Goal: Task Accomplishment & Management: Manage account settings

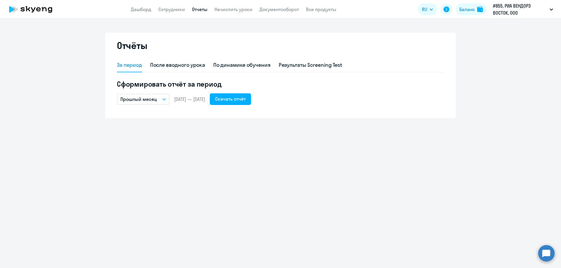
click at [164, 97] on button "Прошлый месяц" at bounding box center [143, 99] width 53 height 11
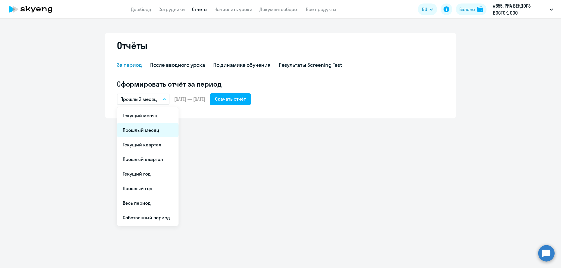
click at [147, 130] on li "Прошлый месяц" at bounding box center [148, 130] width 62 height 15
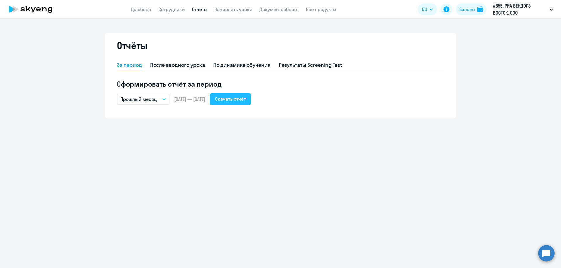
click at [246, 99] on div "Скачать отчёт" at bounding box center [230, 98] width 31 height 7
